Goal: Task Accomplishment & Management: Use online tool/utility

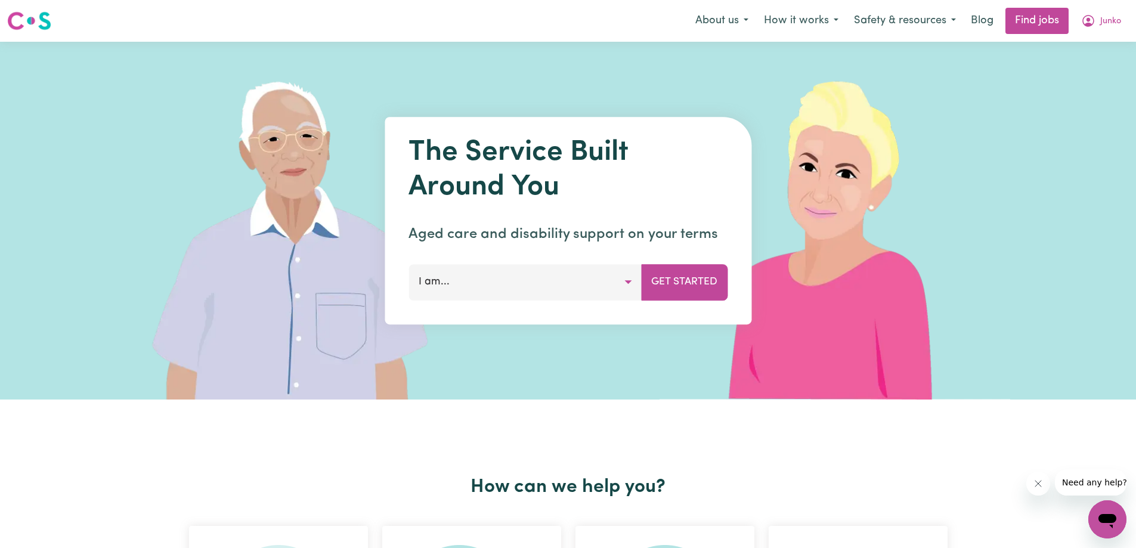
click at [1036, 22] on link "Find jobs" at bounding box center [1036, 21] width 63 height 26
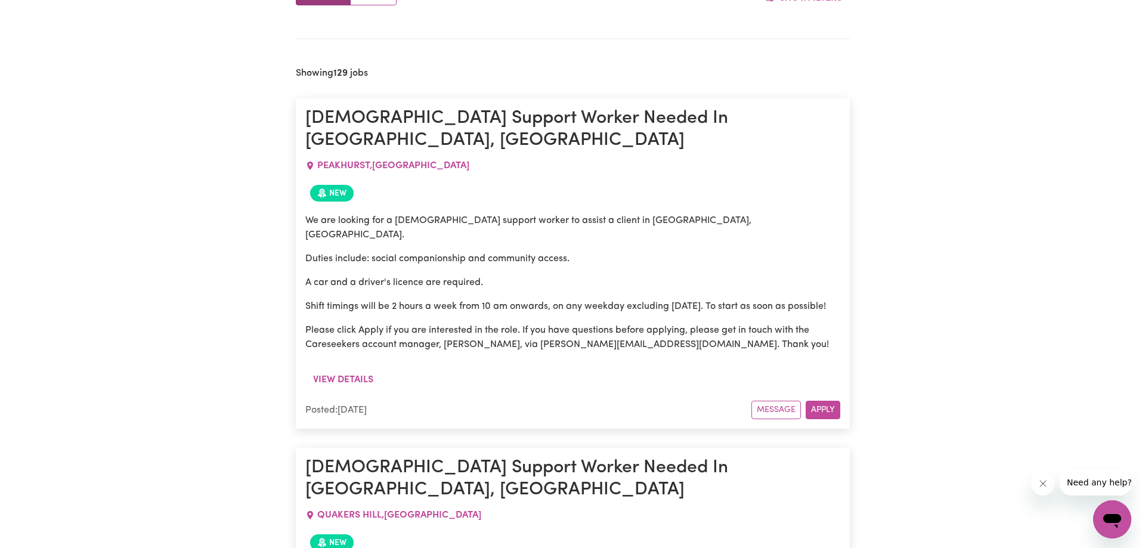
scroll to position [547, 0]
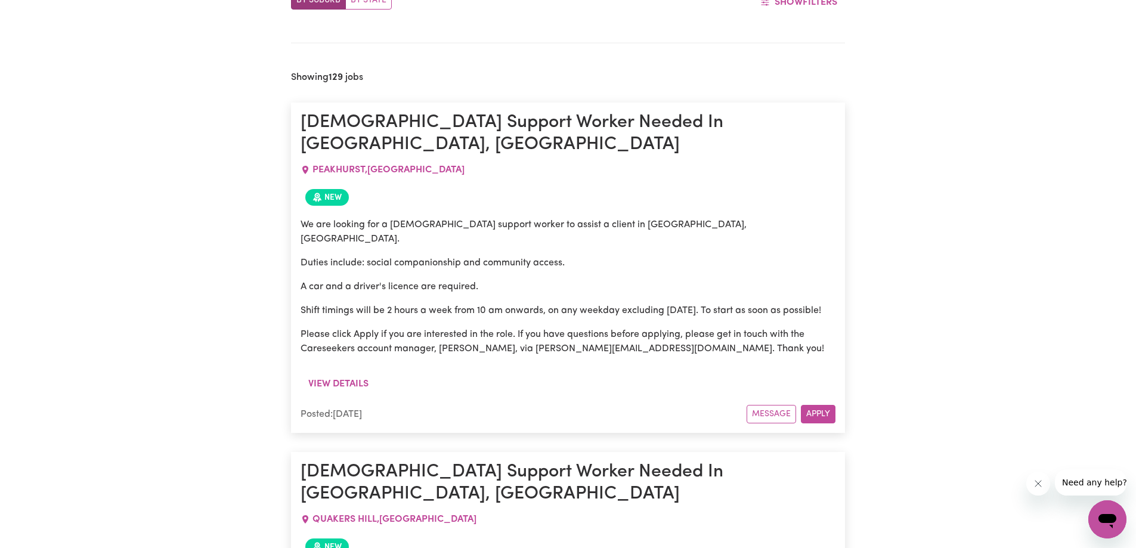
click at [336, 373] on button "View details" at bounding box center [339, 384] width 76 height 23
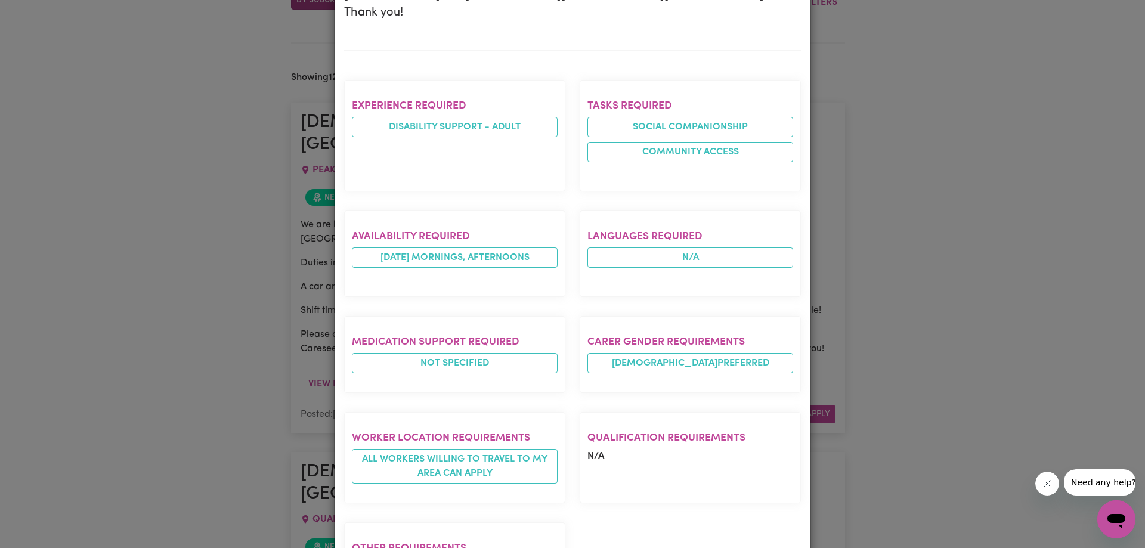
scroll to position [552, 0]
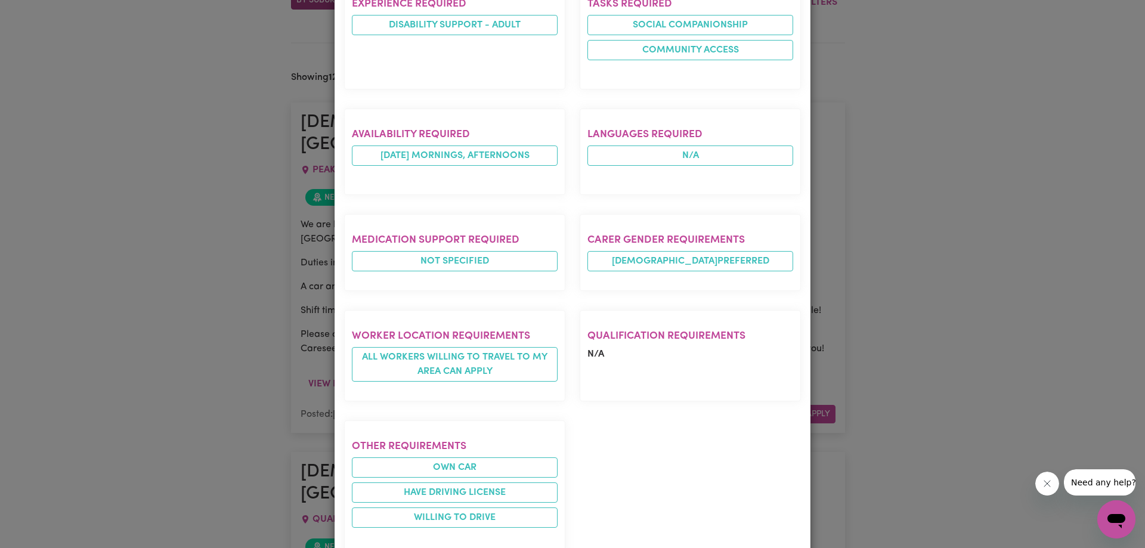
click at [216, 337] on div "Job Details [DEMOGRAPHIC_DATA] Support Worker Needed In [GEOGRAPHIC_DATA], [GEO…" at bounding box center [572, 274] width 1145 height 548
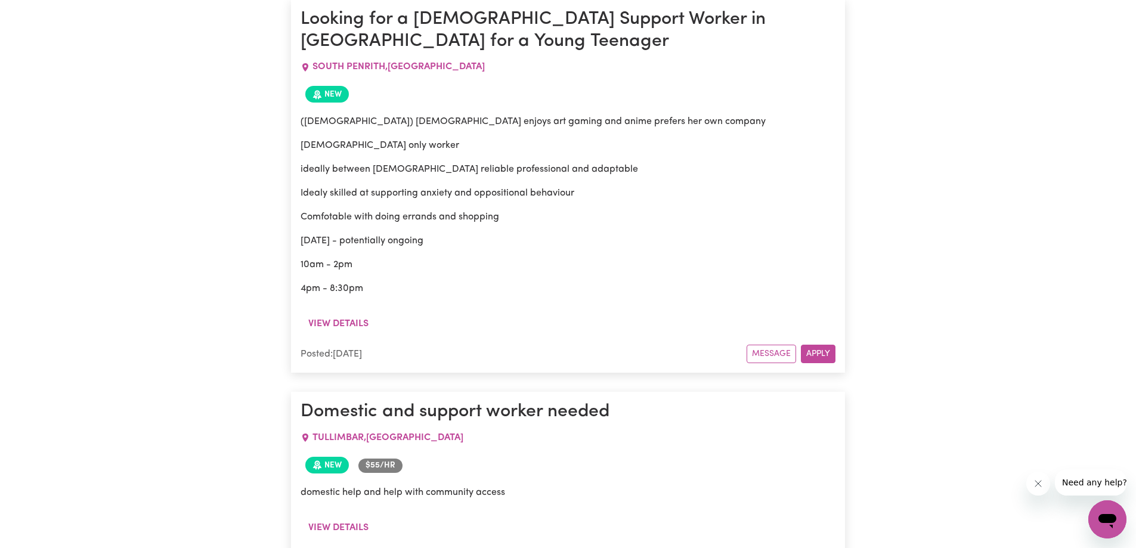
scroll to position [15692, 0]
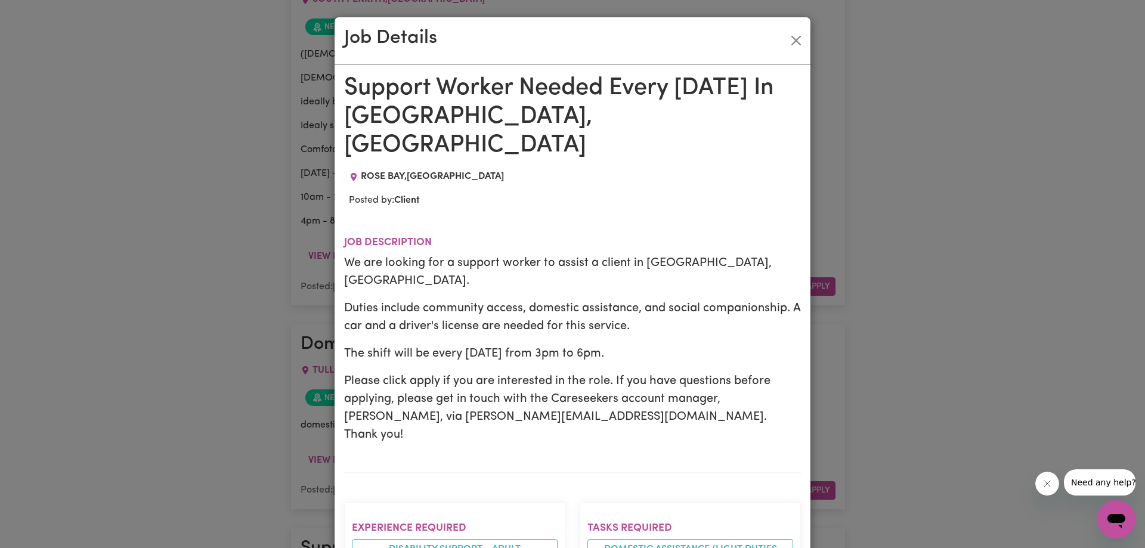
click at [174, 256] on div "Job Details Support Worker Needed Every [DATE] In [GEOGRAPHIC_DATA], [GEOGRAPHI…" at bounding box center [572, 274] width 1145 height 548
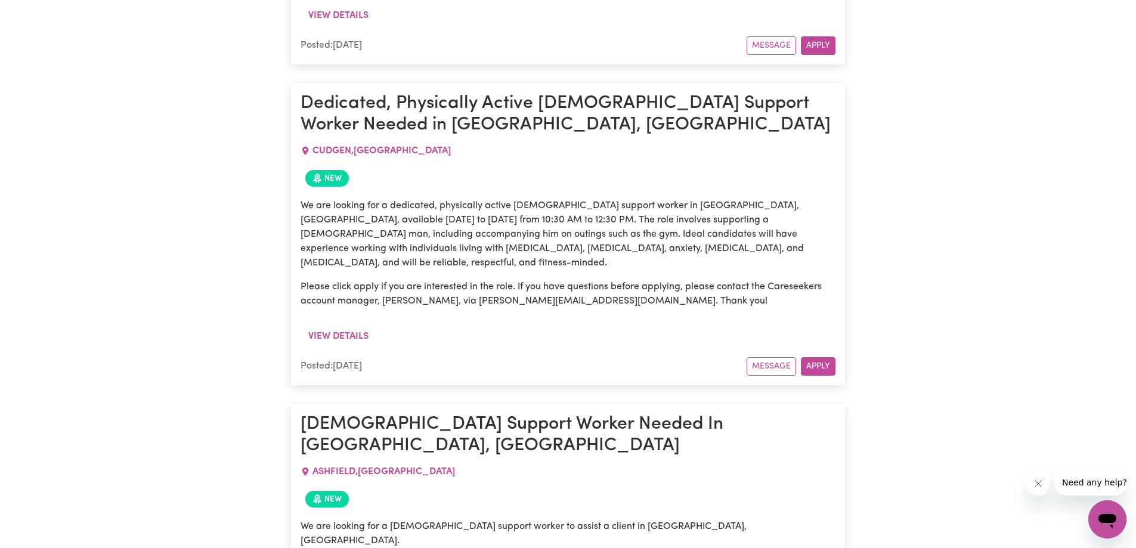
scroll to position [22310, 0]
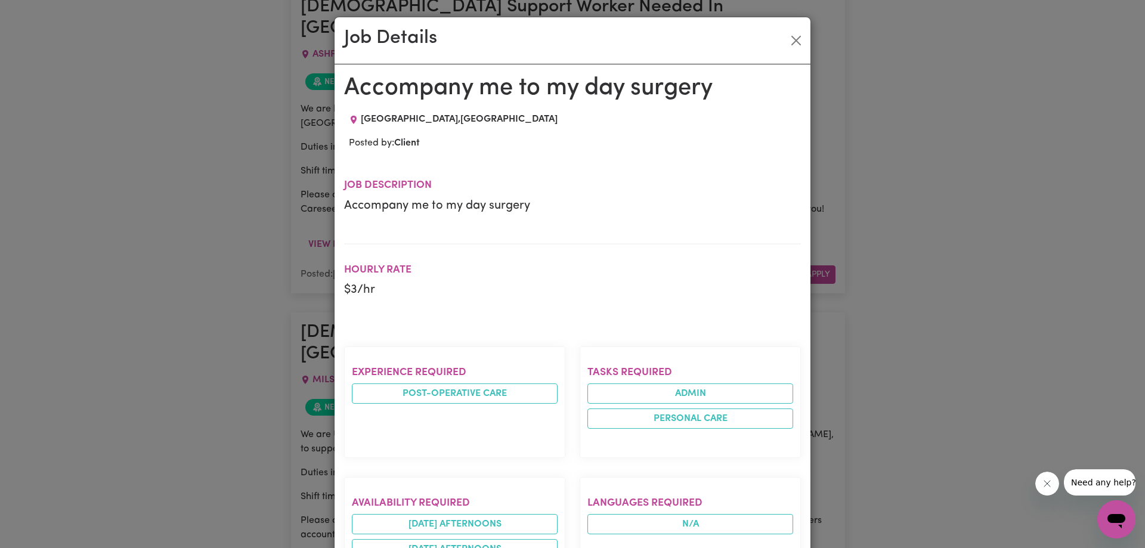
click at [780, 52] on div "Job Details" at bounding box center [572, 40] width 476 height 47
click at [789, 44] on button "Close" at bounding box center [795, 40] width 19 height 19
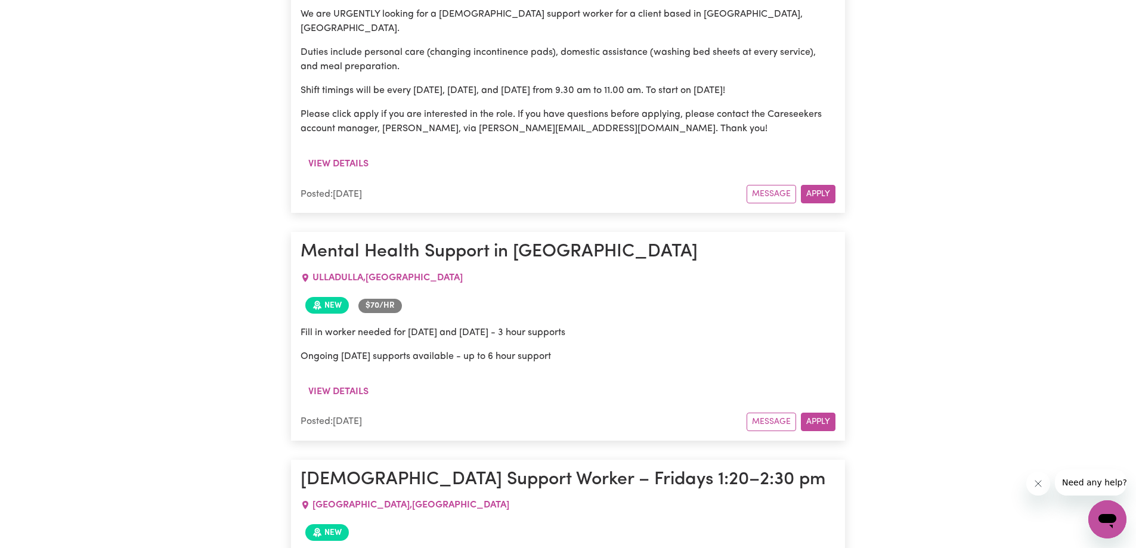
scroll to position [27736, 0]
